Goal: Information Seeking & Learning: Learn about a topic

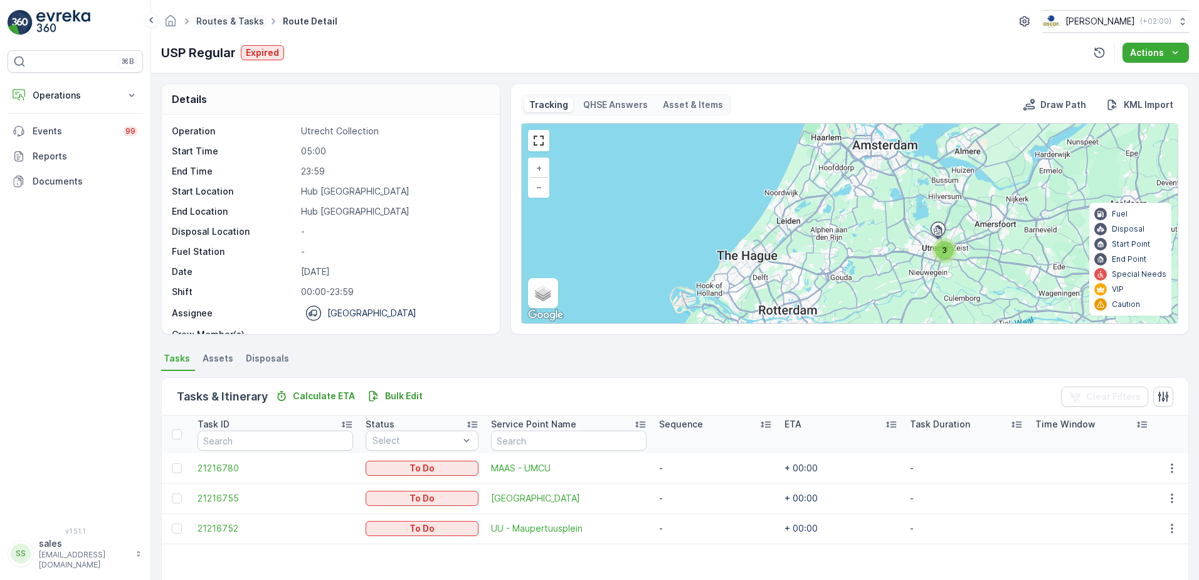
click at [209, 19] on link "Routes & Tasks" at bounding box center [230, 21] width 68 height 11
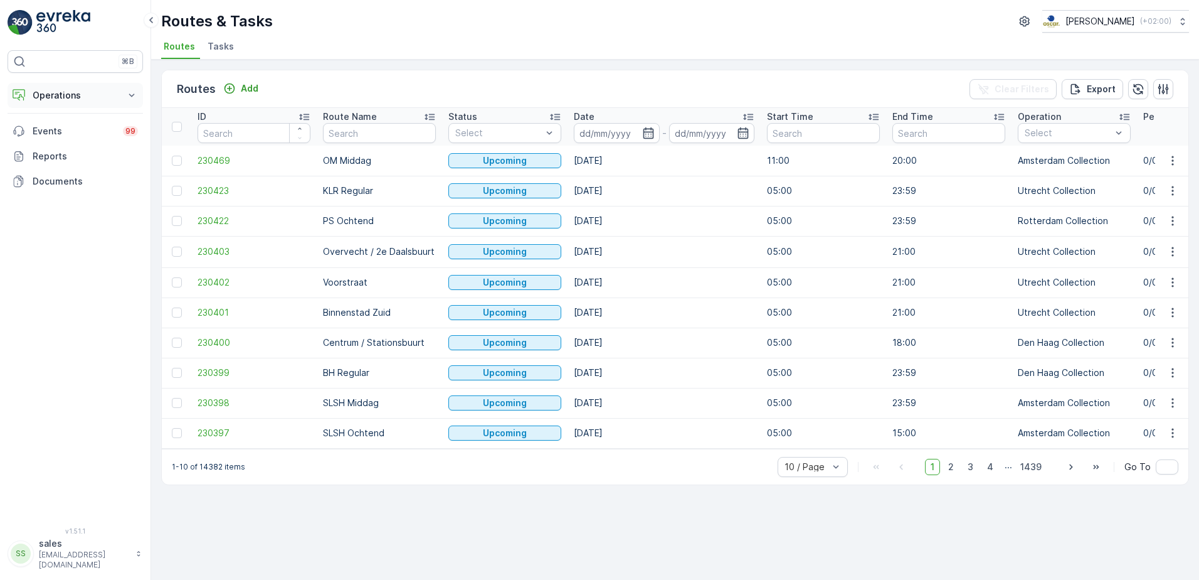
click at [77, 93] on p "Operations" at bounding box center [75, 95] width 85 height 13
click at [68, 133] on link "Planning" at bounding box center [85, 134] width 116 height 18
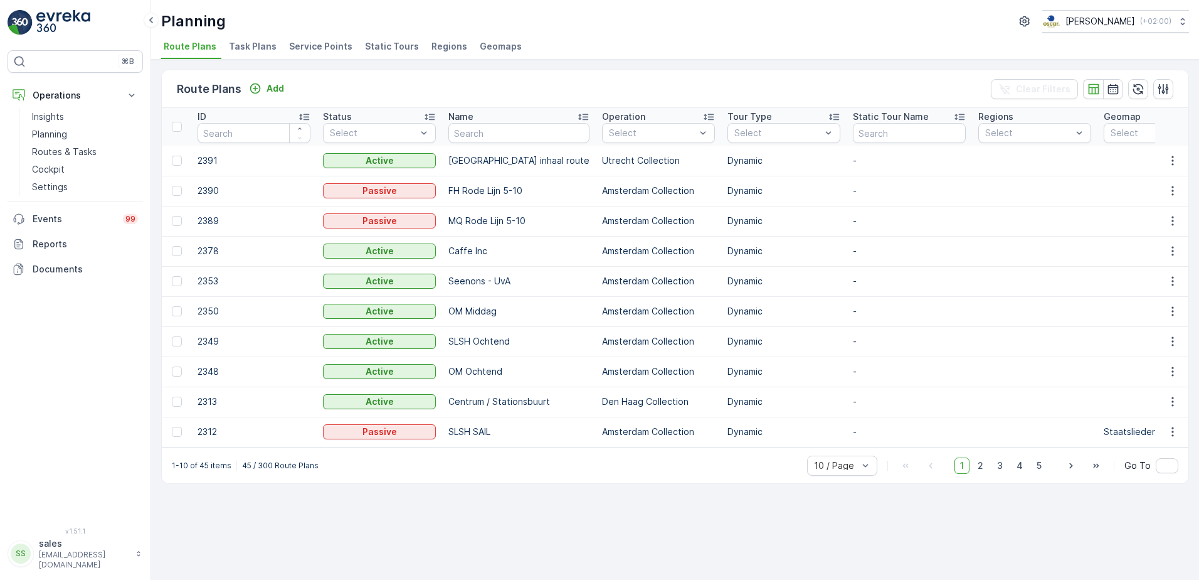
click at [300, 56] on li "Service Points" at bounding box center [322, 48] width 71 height 21
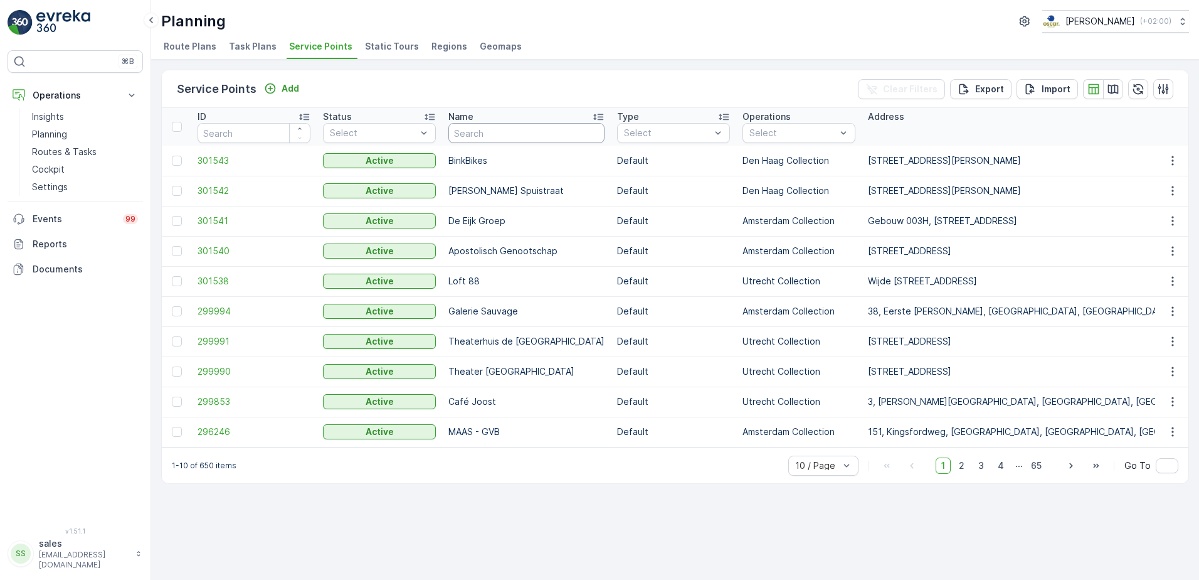
click at [469, 130] on input "text" at bounding box center [526, 133] width 156 height 20
type input "kleine"
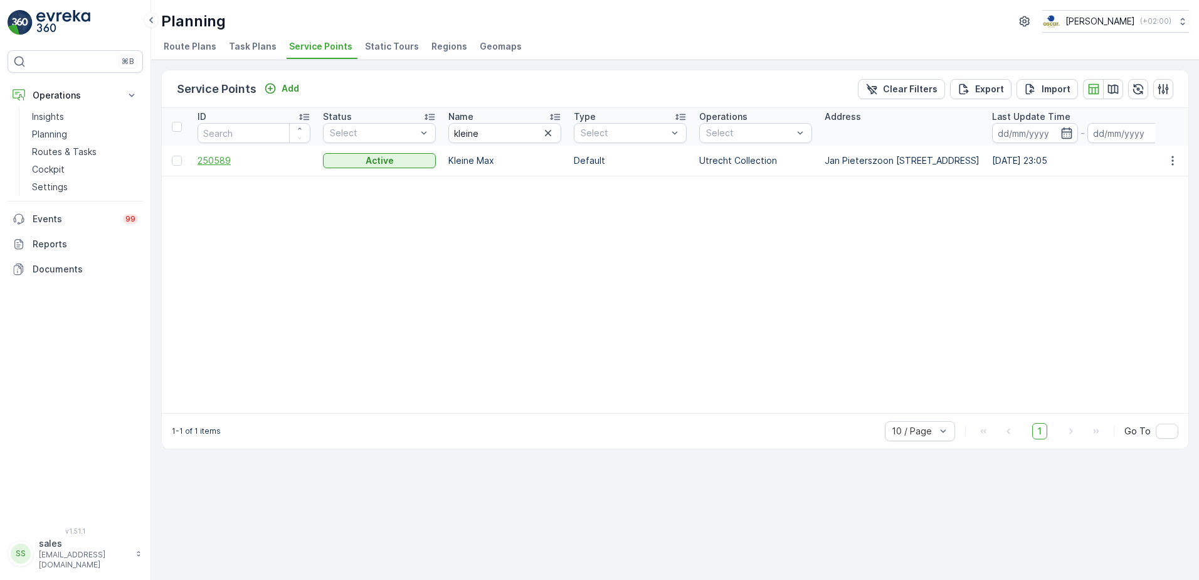
click at [217, 163] on span "250589" at bounding box center [254, 160] width 113 height 13
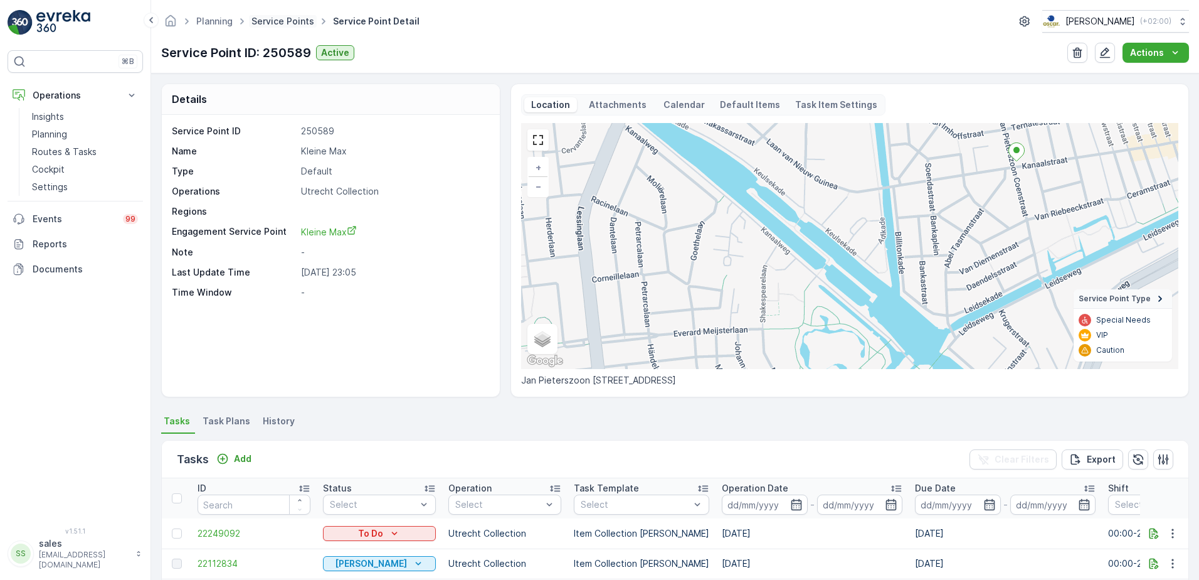
click at [273, 20] on link "Service Points" at bounding box center [283, 21] width 63 height 11
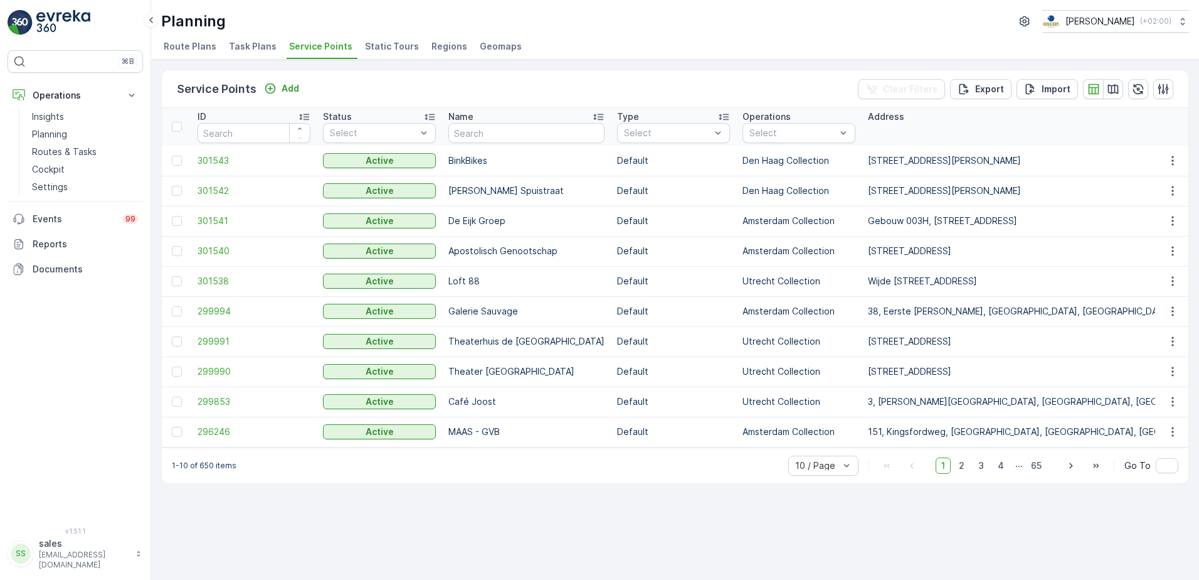
click at [246, 47] on span "Task Plans" at bounding box center [253, 46] width 48 height 13
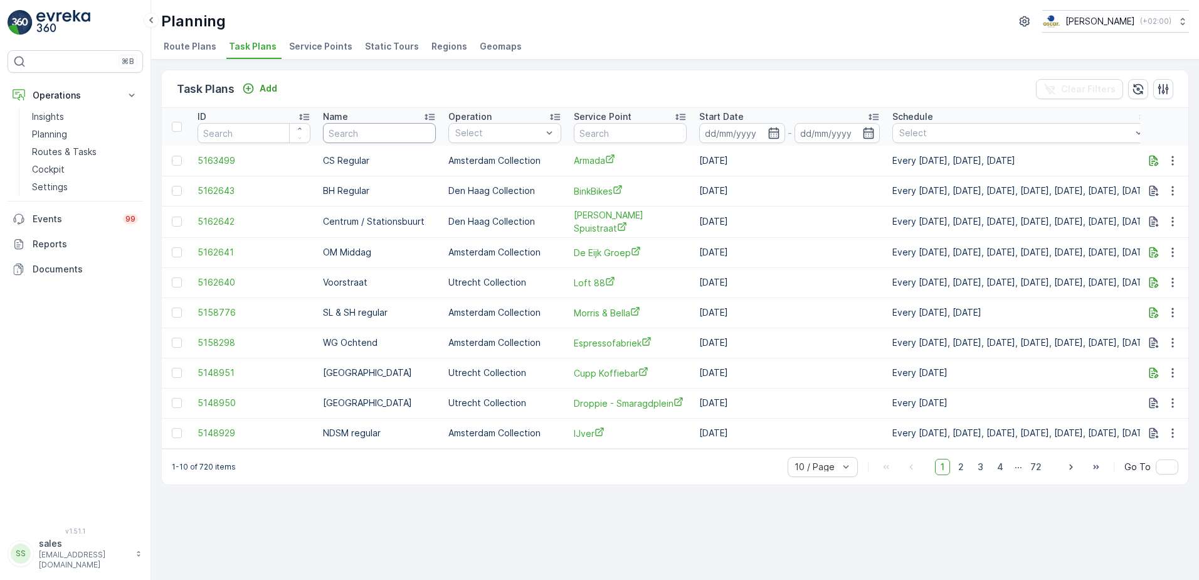
click at [347, 135] on input "text" at bounding box center [379, 133] width 113 height 20
type input "usp"
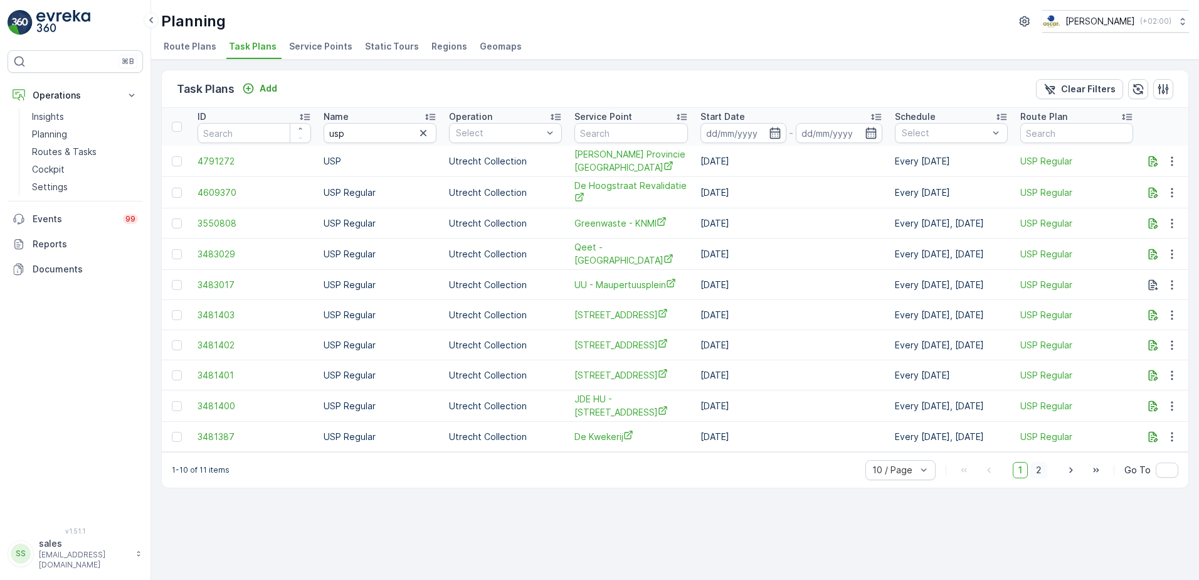
click at [1042, 467] on span "2" at bounding box center [1038, 470] width 17 height 16
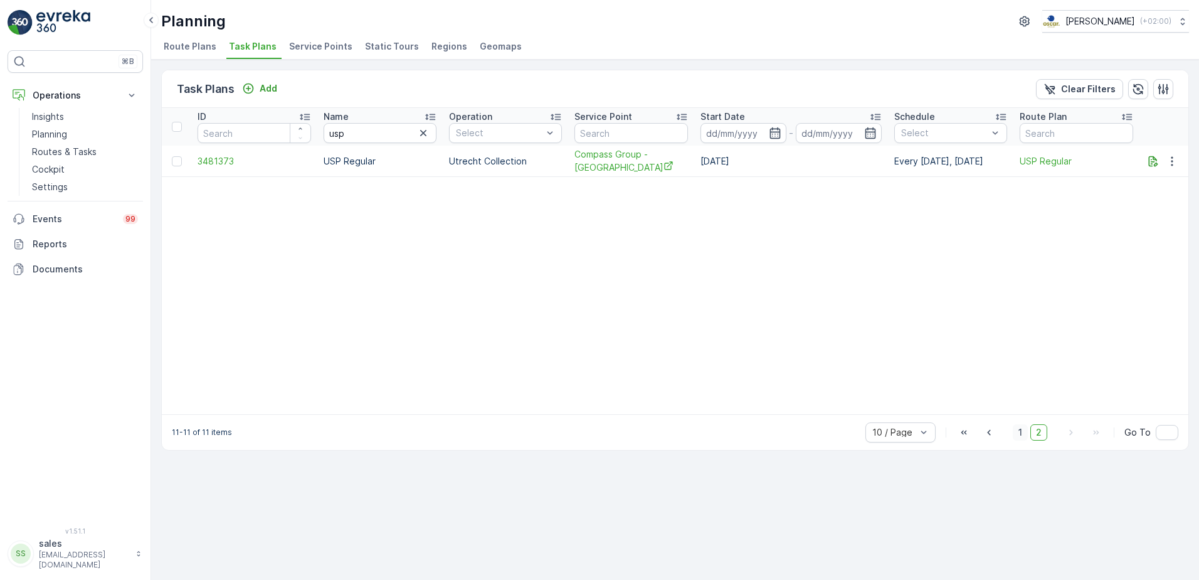
click at [1020, 435] on span "1" at bounding box center [1020, 432] width 15 height 16
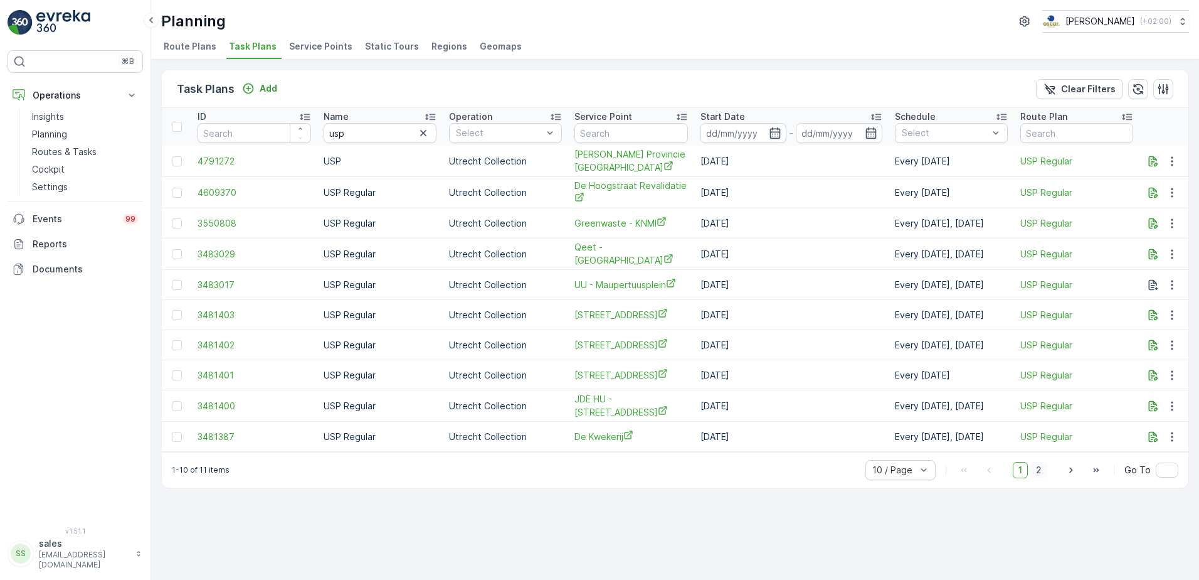
click at [1045, 474] on span "2" at bounding box center [1038, 470] width 17 height 16
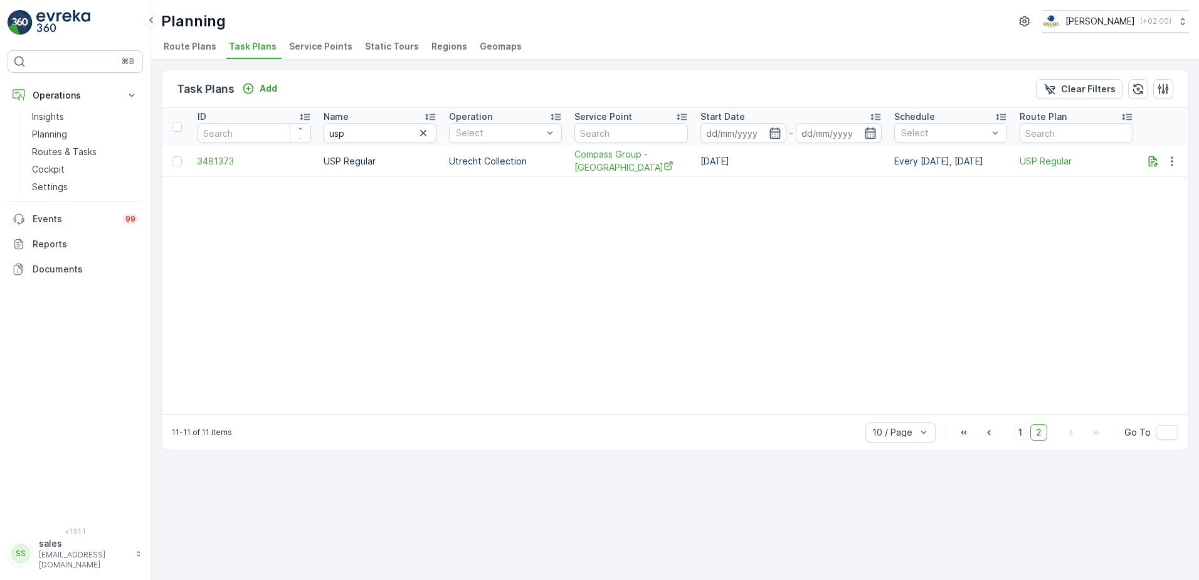
click at [1023, 435] on span "1" at bounding box center [1020, 432] width 15 height 16
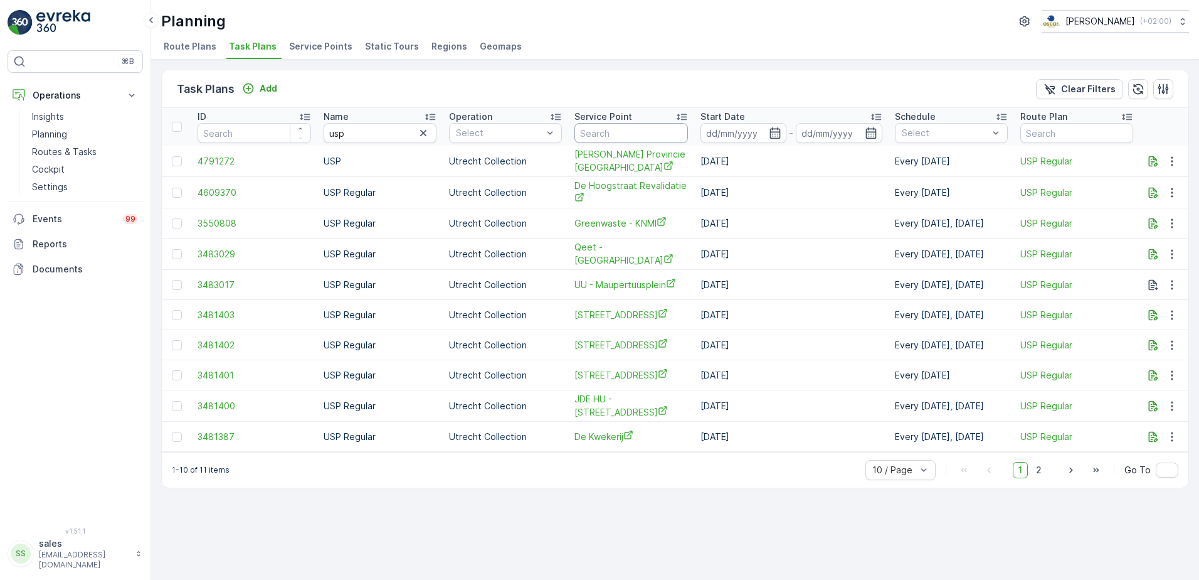
click at [605, 135] on input "text" at bounding box center [632, 133] width 114 height 20
click at [355, 132] on input "usp" at bounding box center [381, 133] width 114 height 20
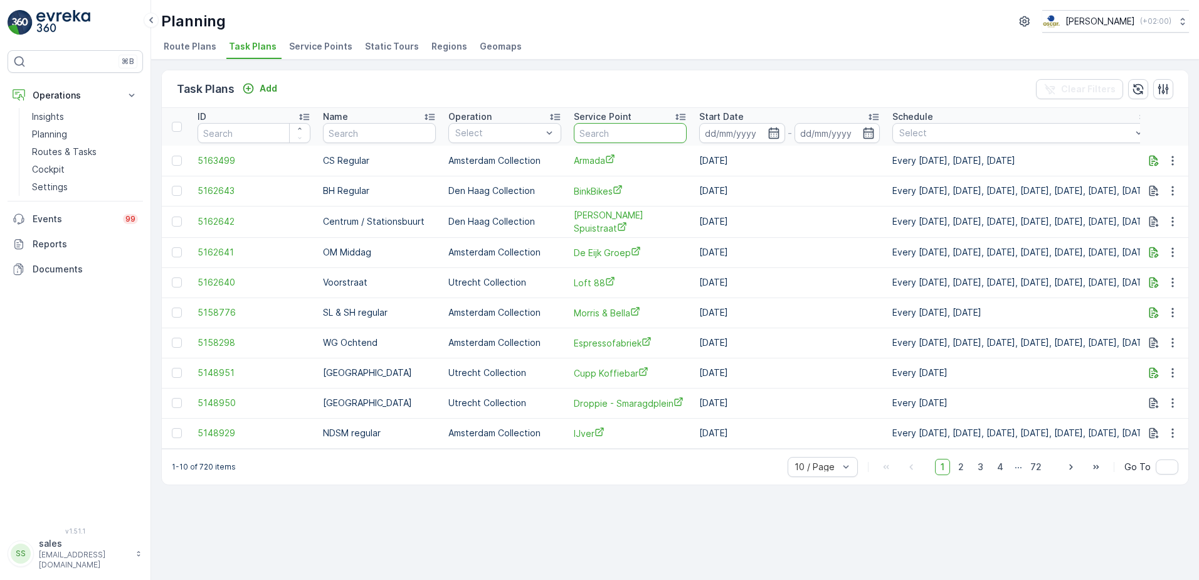
click at [600, 130] on input "text" at bounding box center [630, 133] width 113 height 20
type input "maas"
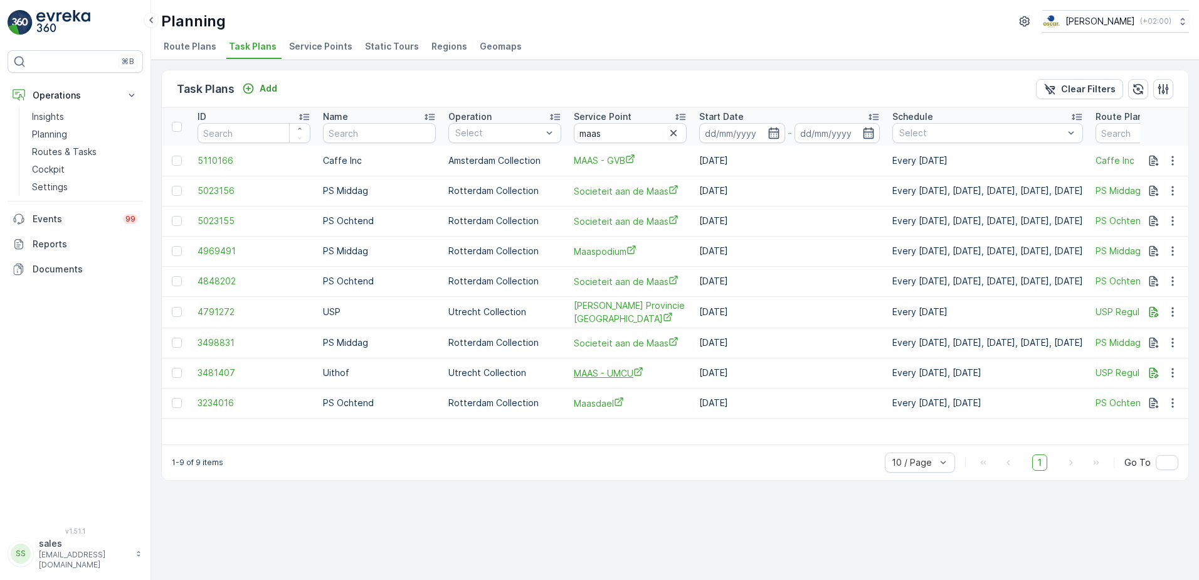
click at [589, 371] on span "MAAS - UMCU" at bounding box center [630, 372] width 113 height 13
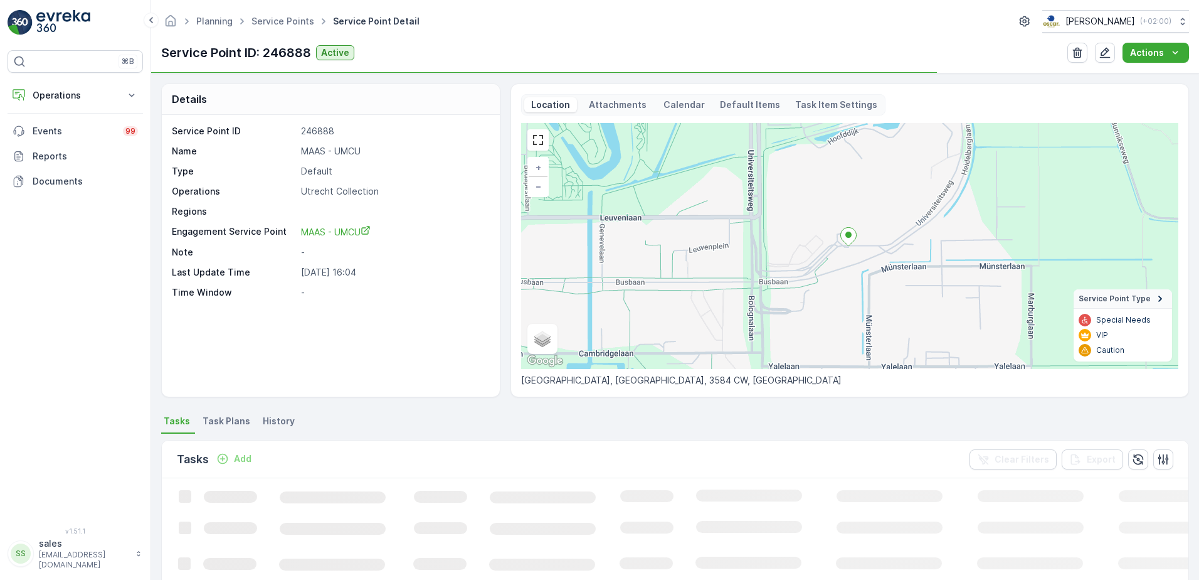
click at [672, 121] on div "Location Attachments Calendar Default Items Task Item Settings + − Satellite Ro…" at bounding box center [849, 240] width 657 height 292
click at [673, 112] on div "Location Attachments Calendar Default Items Task Item Settings" at bounding box center [703, 104] width 364 height 21
click at [675, 108] on p "Calendar" at bounding box center [684, 104] width 41 height 13
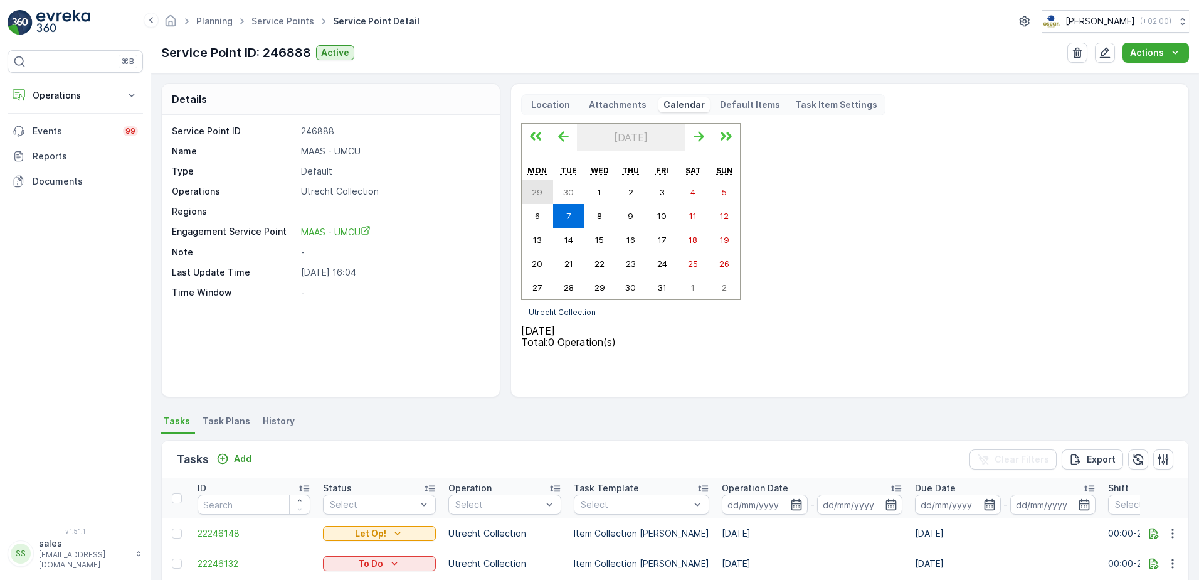
click at [541, 197] on abbr "29" at bounding box center [537, 192] width 11 height 10
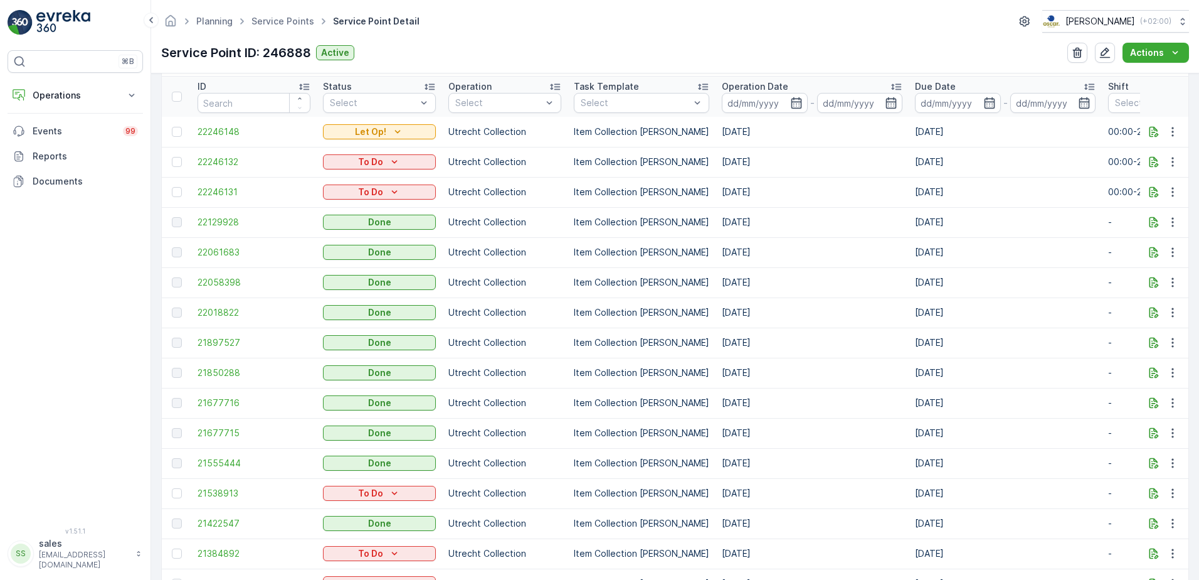
scroll to position [439, 0]
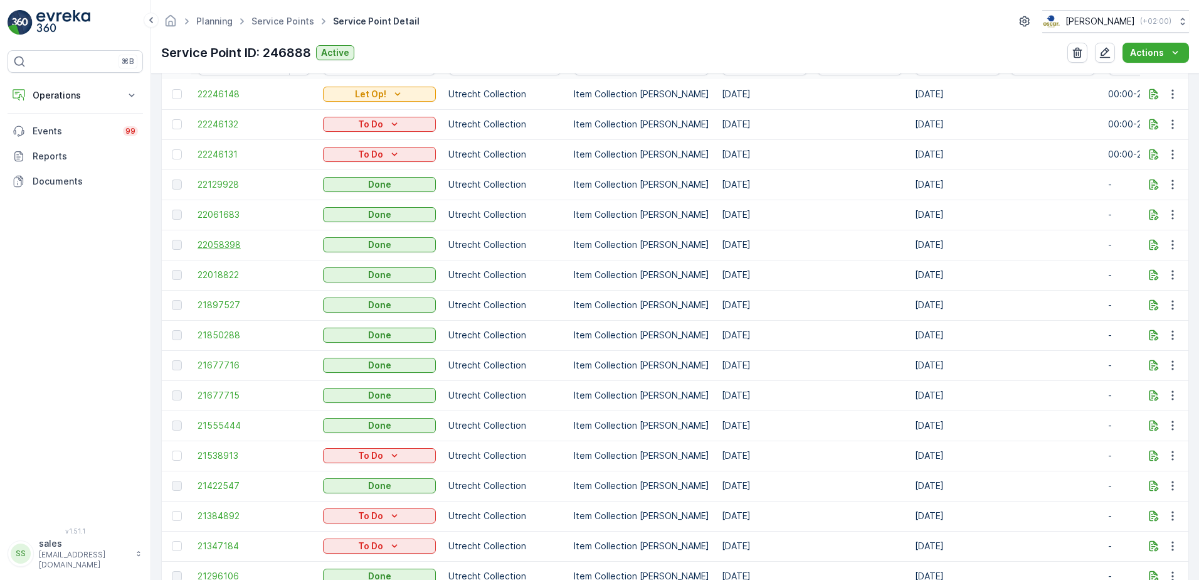
click at [222, 243] on span "22058398" at bounding box center [254, 244] width 113 height 13
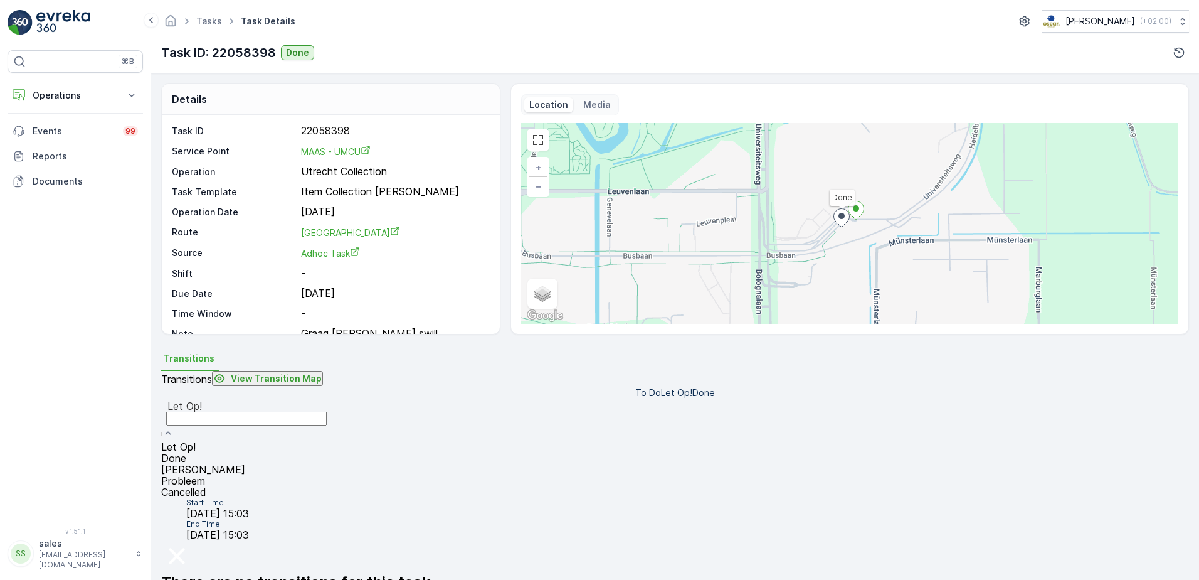
click at [243, 452] on div "Done" at bounding box center [246, 457] width 171 height 11
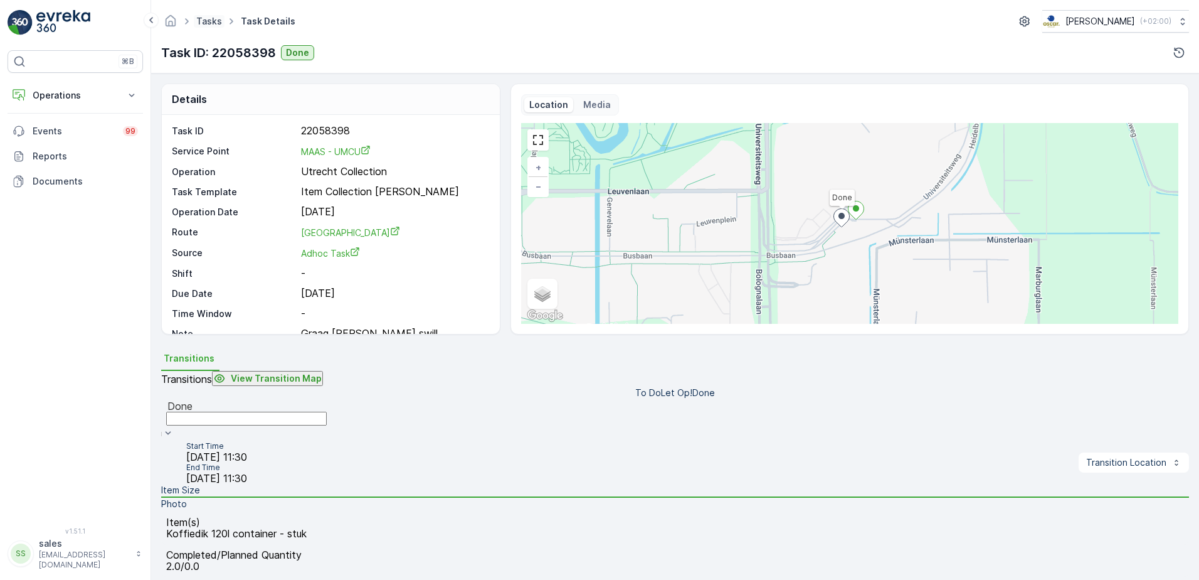
click at [196, 22] on link "Tasks" at bounding box center [209, 21] width 26 height 11
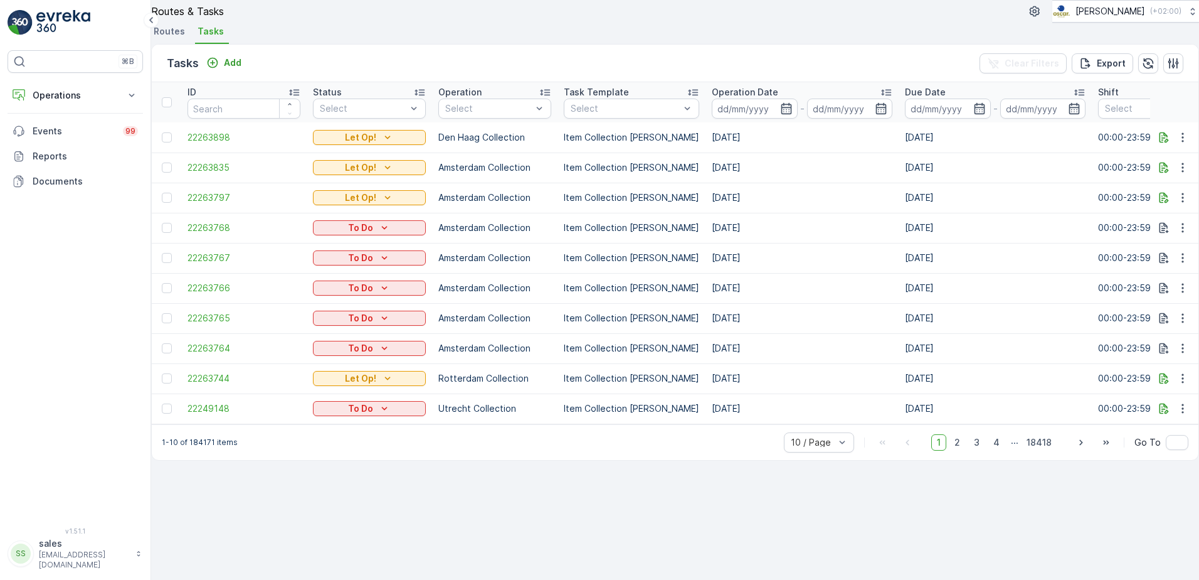
click at [428, 44] on ul "Routes Tasks" at bounding box center [675, 33] width 1048 height 21
drag, startPoint x: 463, startPoint y: 455, endPoint x: 608, endPoint y: 446, distance: 145.8
click at [608, 446] on div "Tasks Add Clear Filters Export ID Status Select Operation Select Task Template …" at bounding box center [675, 252] width 1048 height 416
drag, startPoint x: 608, startPoint y: 446, endPoint x: 518, endPoint y: 451, distance: 90.5
click at [518, 424] on div "ID Status Select Operation Select Task Template Select Operation Date - Due Dat…" at bounding box center [675, 253] width 1047 height 342
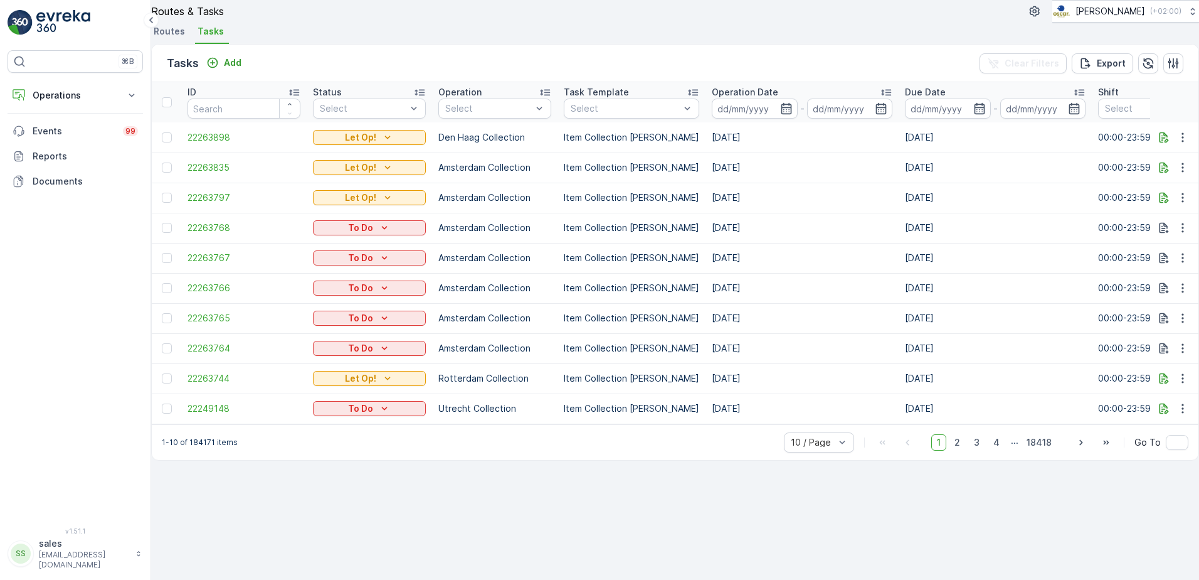
click at [758, 423] on td "[DATE]" at bounding box center [802, 408] width 193 height 30
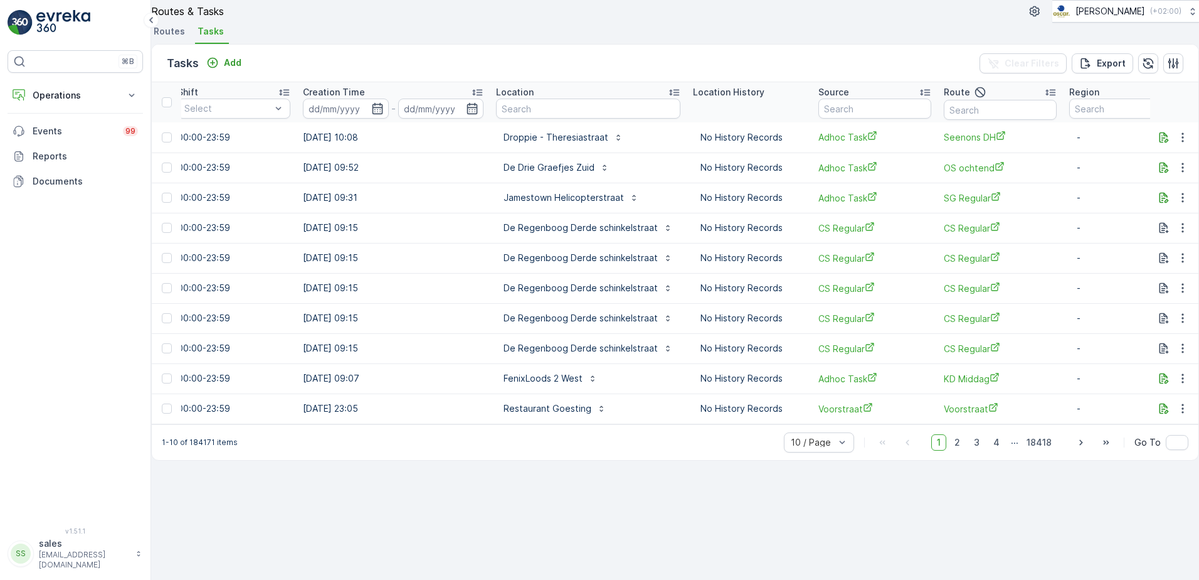
scroll to position [0, 965]
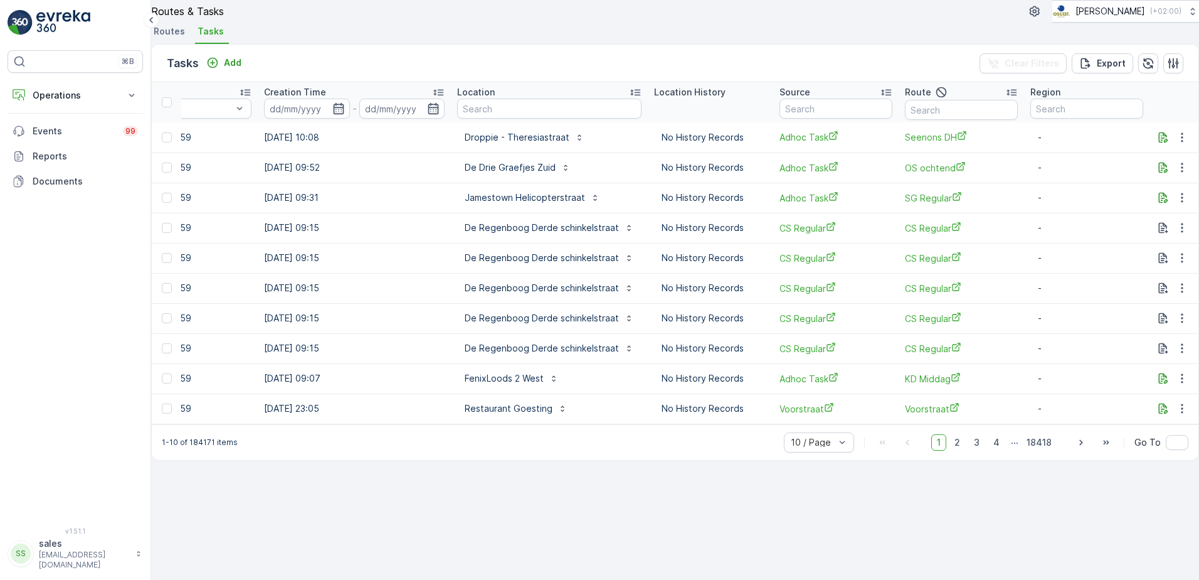
click at [174, 38] on span "Routes" at bounding box center [169, 31] width 31 height 13
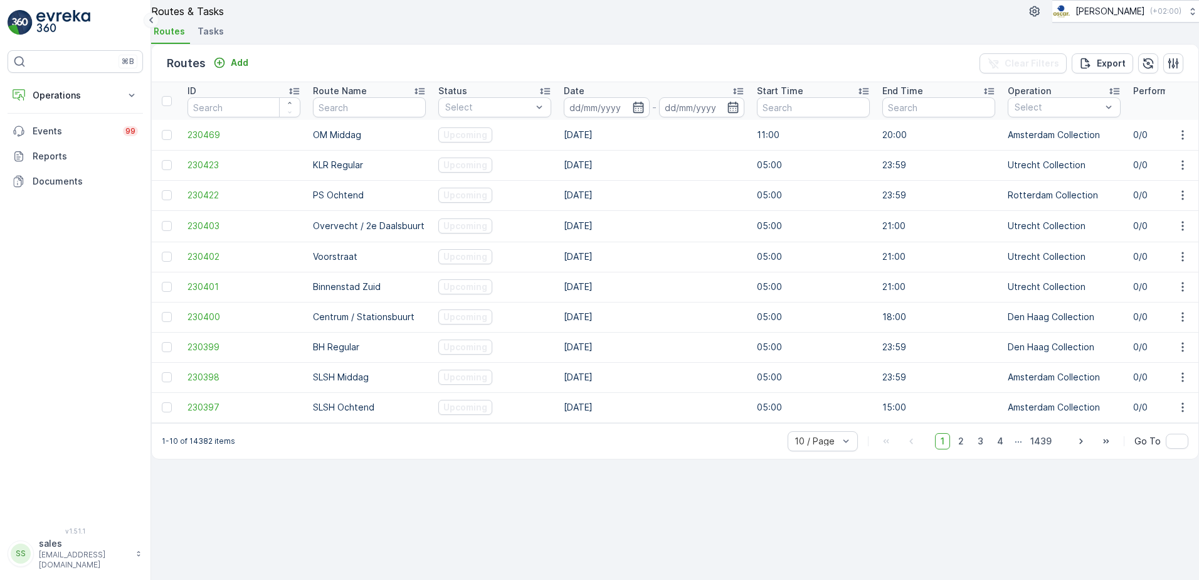
click at [156, 19] on icon at bounding box center [151, 20] width 14 height 15
